Goal: Task Accomplishment & Management: Use online tool/utility

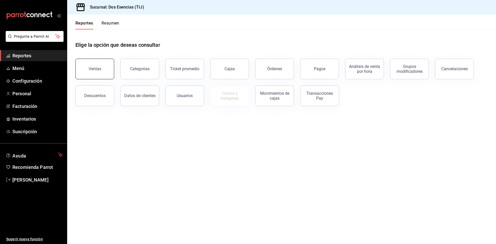
click at [99, 69] on div "Ventas" at bounding box center [95, 68] width 13 height 5
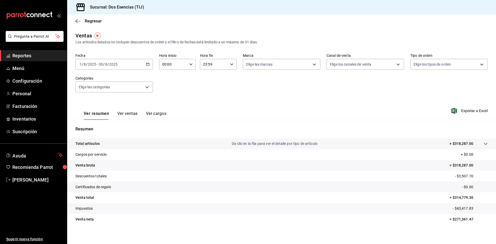
click at [49, 55] on span "Reportes" at bounding box center [37, 55] width 50 height 7
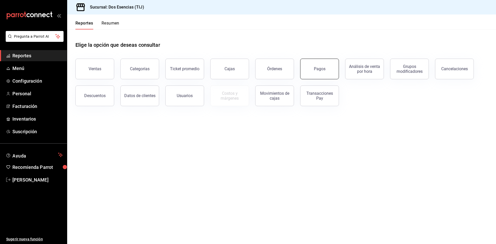
click at [323, 74] on button "Pagos" at bounding box center [319, 69] width 39 height 21
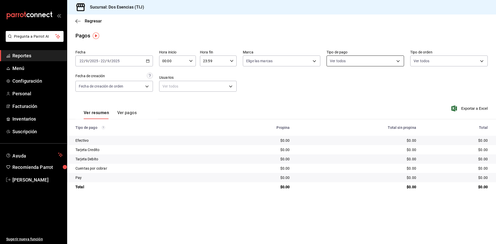
click at [399, 59] on body "Pregunta a Parrot AI Reportes Menú Configuración Personal Facturación Inventari…" at bounding box center [248, 122] width 496 height 244
click at [365, 132] on span "Cuentas por cobrar" at bounding box center [370, 132] width 61 height 5
type input "c1c61171-ae55-4a6a-89a2-12bf6e047121"
checkbox input "true"
click at [331, 82] on input "checkbox" at bounding box center [332, 81] width 5 height 5
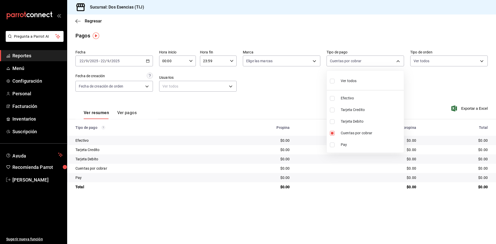
checkbox input "true"
type input "655320c3-93f8-414e-ab5f-e07cdefecac9,3511a5c4-670b-4055-9b04-2af46202684a,8cda4…"
checkbox input "true"
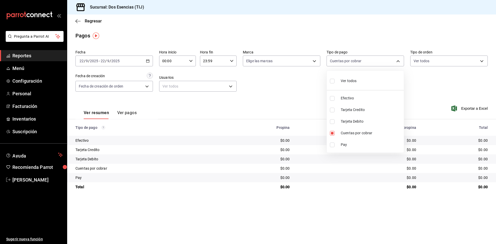
checkbox input "true"
drag, startPoint x: 471, startPoint y: 108, endPoint x: 462, endPoint y: 230, distance: 122.7
click at [477, 184] on div at bounding box center [248, 122] width 496 height 244
click at [148, 61] on \(Stroke\) "button" at bounding box center [147, 60] width 3 height 0
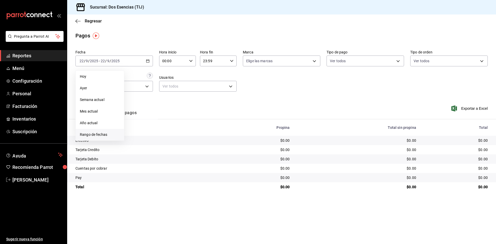
click at [102, 133] on span "Rango de fechas" at bounding box center [100, 134] width 40 height 5
click at [135, 129] on abbr "22" at bounding box center [134, 130] width 3 height 4
click at [188, 119] on abbr "21" at bounding box center [189, 118] width 3 height 4
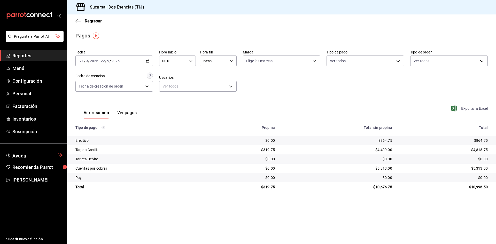
click at [472, 109] on span "Exportar a Excel" at bounding box center [469, 108] width 35 height 6
